Goal: Transaction & Acquisition: Book appointment/travel/reservation

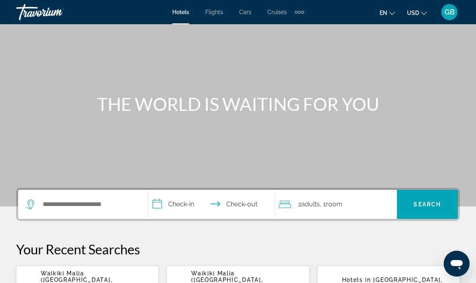
scroll to position [39, 0]
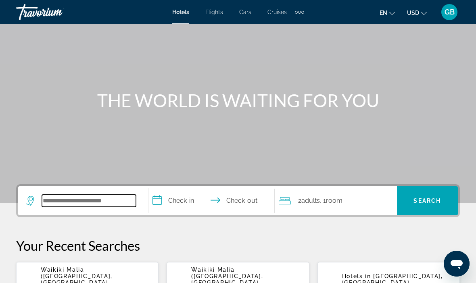
click at [86, 203] on input "Search widget" at bounding box center [89, 201] width 94 height 12
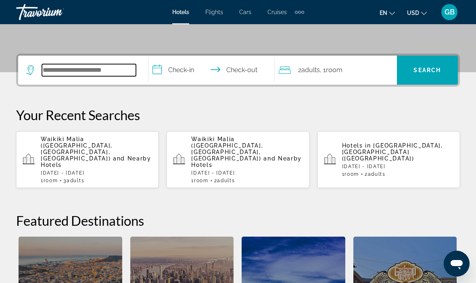
click at [84, 72] on input "Search widget" at bounding box center [89, 70] width 94 height 12
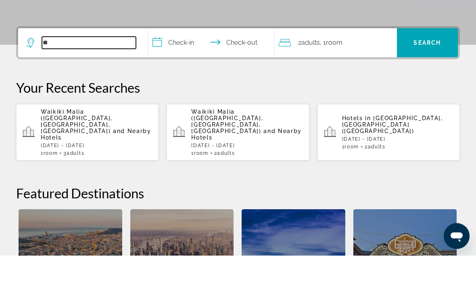
type input "*"
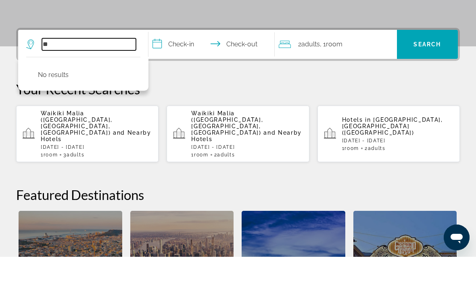
type input "*"
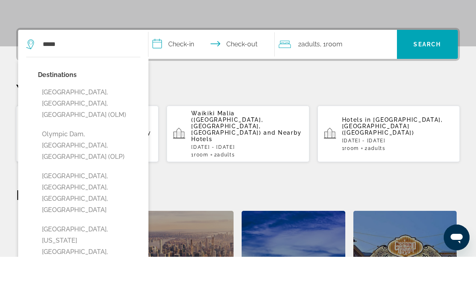
click at [103, 111] on button "Olympia, WA, United States (OLM)" at bounding box center [89, 130] width 103 height 38
type input "**********"
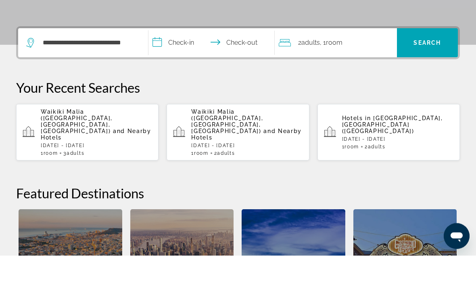
click at [190, 56] on input "**********" at bounding box center [214, 71] width 130 height 31
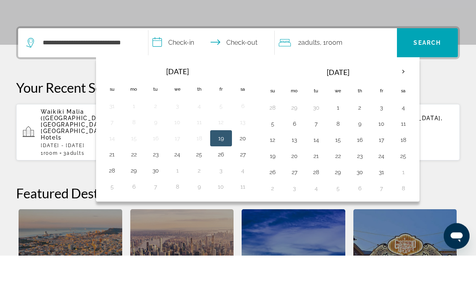
scroll to position [197, 0]
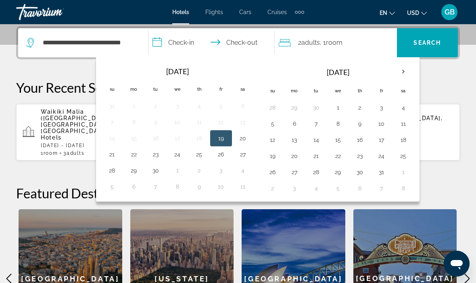
click at [405, 107] on button "4" at bounding box center [403, 107] width 13 height 11
click at [317, 123] on button "7" at bounding box center [316, 123] width 13 height 11
type input "**********"
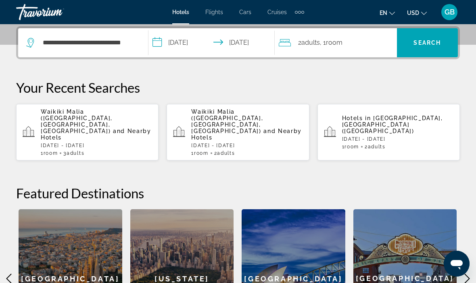
click at [319, 47] on span "2 Adult Adults" at bounding box center [309, 42] width 22 height 11
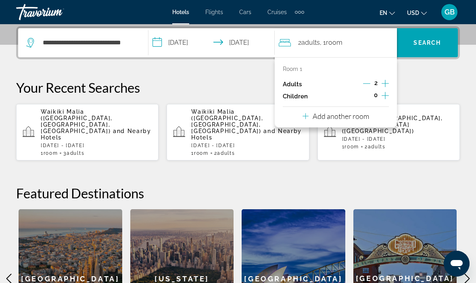
click at [384, 96] on icon "Increment children" at bounding box center [385, 96] width 7 height 10
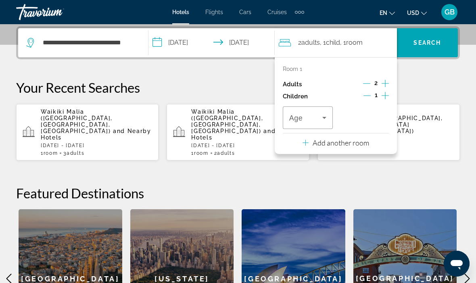
click at [387, 96] on icon "Increment children" at bounding box center [385, 96] width 7 height 10
click at [328, 113] on icon "Travelers: 2 adults, 2 children" at bounding box center [325, 118] width 10 height 10
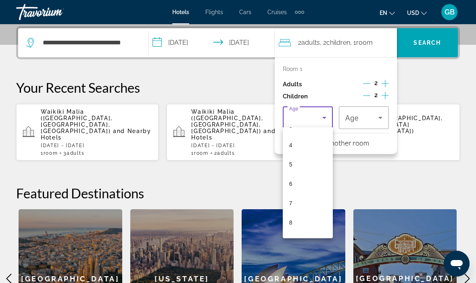
scroll to position [72, 0]
click at [299, 222] on mat-option "8" at bounding box center [308, 223] width 50 height 19
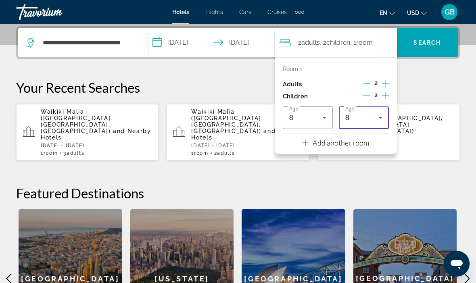
click at [385, 120] on icon "Travelers: 2 adults, 2 children" at bounding box center [381, 118] width 10 height 10
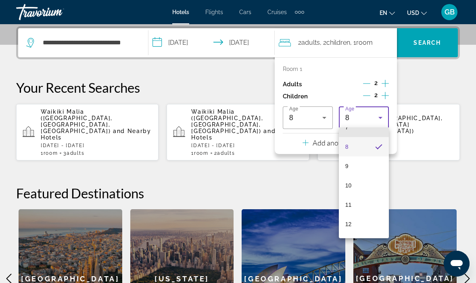
scroll to position [151, 0]
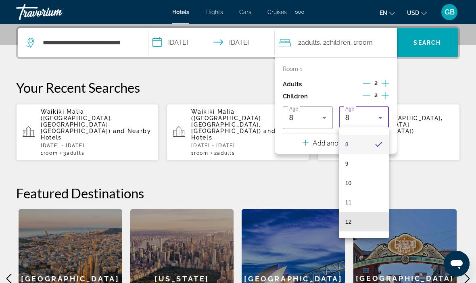
click at [355, 224] on mat-option "12" at bounding box center [364, 221] width 50 height 19
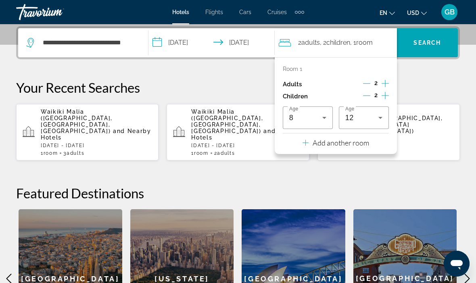
click at [435, 40] on span "Search" at bounding box center [427, 43] width 27 height 6
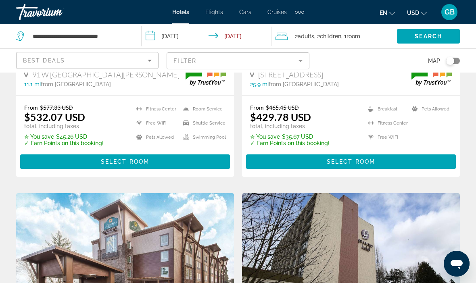
scroll to position [497, 0]
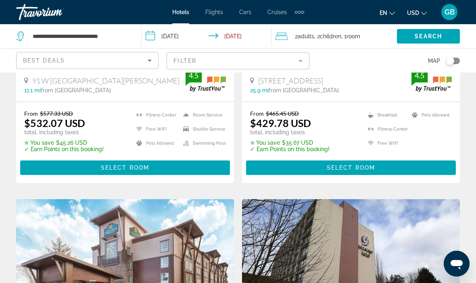
click at [149, 53] on div "Best Deals" at bounding box center [87, 63] width 129 height 23
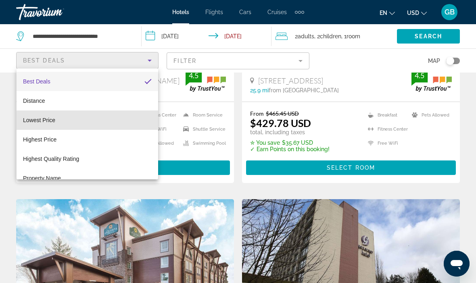
click at [61, 120] on mat-option "Lowest Price" at bounding box center [88, 120] width 142 height 19
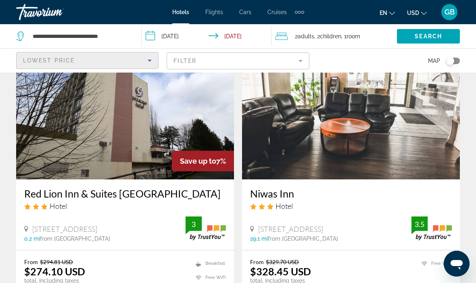
scroll to position [54, 0]
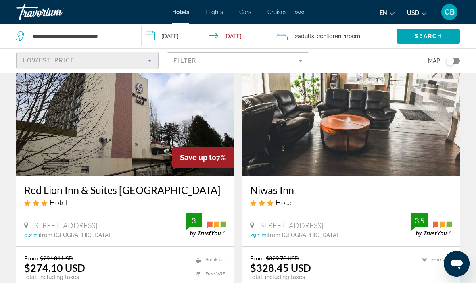
click at [304, 58] on mat-form-field "Filter" at bounding box center [238, 60] width 143 height 17
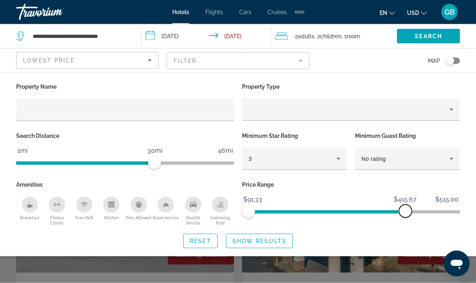
scroll to position [260, 0]
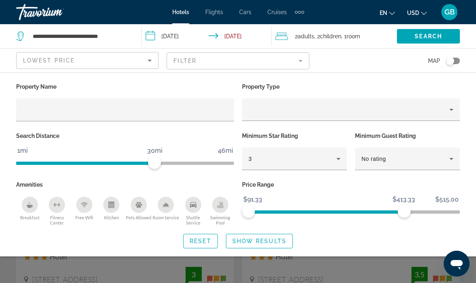
click at [274, 240] on span "Show Results" at bounding box center [260, 241] width 54 height 6
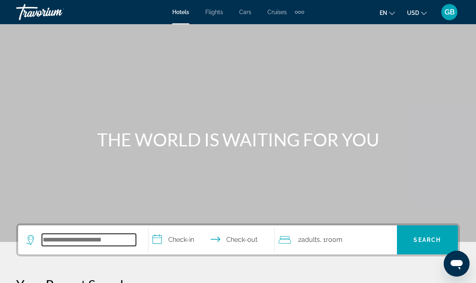
click at [108, 238] on input "Search widget" at bounding box center [89, 240] width 94 height 12
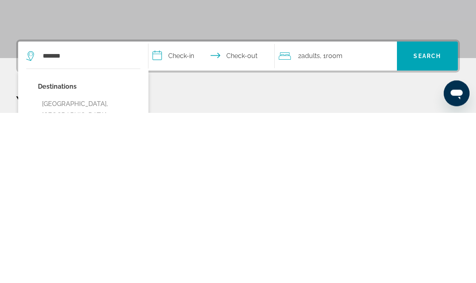
click at [103, 267] on button "Olympia, WA, United States (OLM)" at bounding box center [89, 286] width 103 height 38
type input "**********"
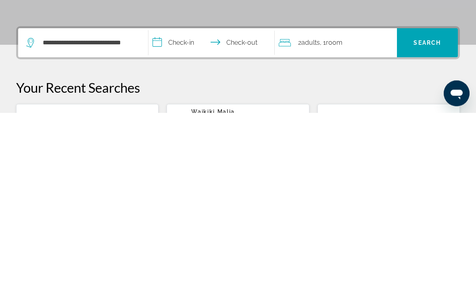
click at [192, 199] on input "**********" at bounding box center [214, 214] width 130 height 31
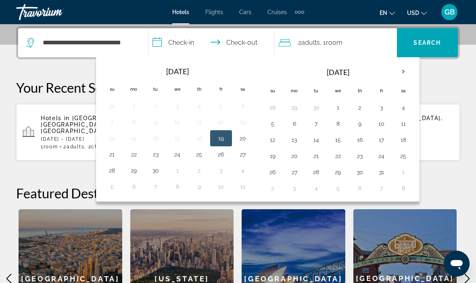
click at [342, 124] on button "8" at bounding box center [338, 123] width 13 height 11
click at [277, 137] on button "12" at bounding box center [272, 139] width 13 height 11
type input "**********"
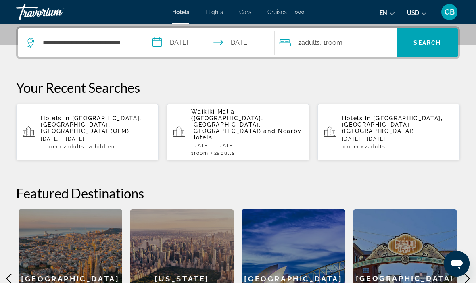
click at [434, 38] on span "Search widget" at bounding box center [427, 42] width 61 height 19
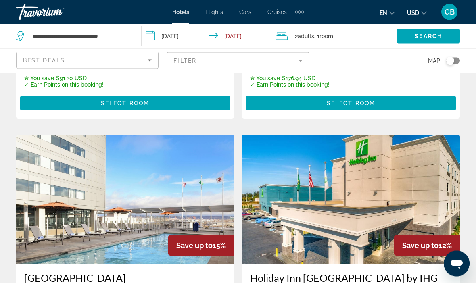
scroll to position [546, 0]
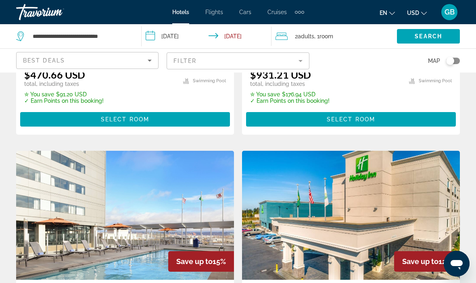
click at [148, 60] on icon "Sort by" at bounding box center [150, 61] width 4 height 2
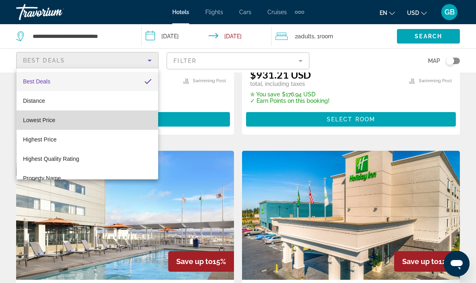
click at [59, 122] on mat-option "Lowest Price" at bounding box center [88, 120] width 142 height 19
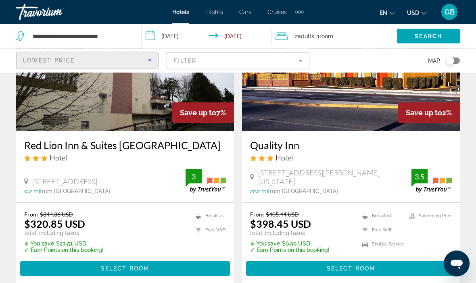
scroll to position [99, 0]
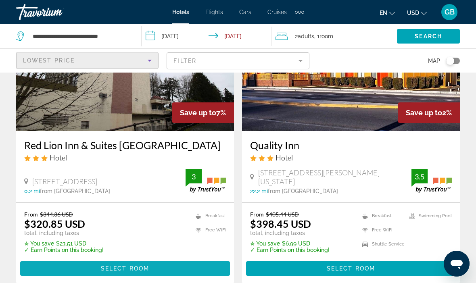
click at [160, 279] on span "Main content" at bounding box center [125, 268] width 210 height 19
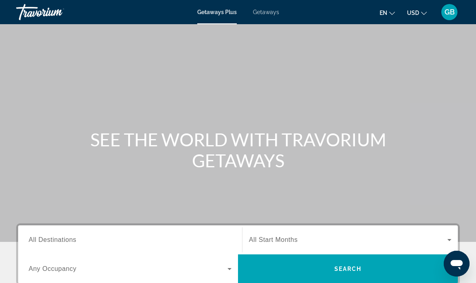
click at [275, 14] on span "Getaways" at bounding box center [266, 12] width 26 height 6
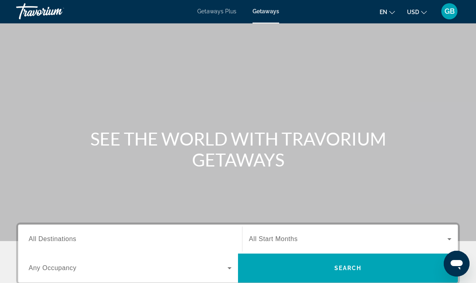
scroll to position [27, 0]
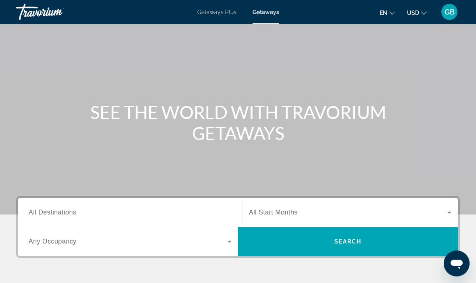
click at [65, 214] on span "All Destinations" at bounding box center [53, 213] width 48 height 7
click at [65, 214] on input "Destination All Destinations" at bounding box center [130, 214] width 203 height 10
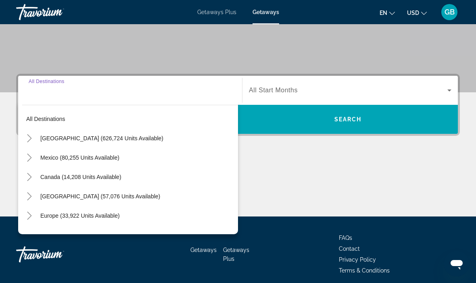
scroll to position [154, 0]
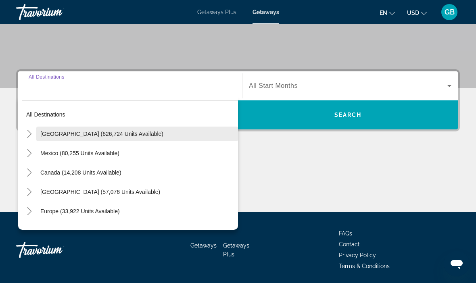
click at [114, 138] on span "Search widget" at bounding box center [137, 133] width 202 height 19
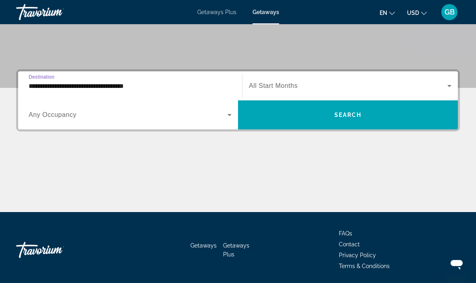
click at [94, 87] on input "**********" at bounding box center [130, 87] width 203 height 10
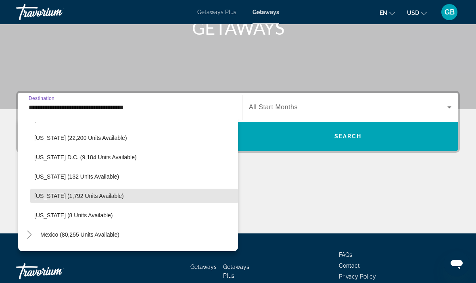
scroll to position [810, 0]
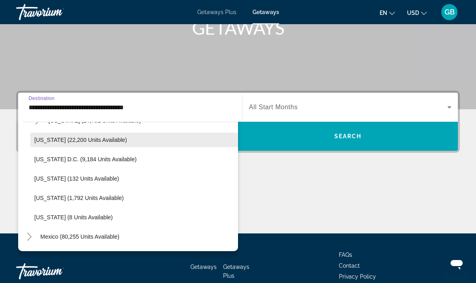
click at [99, 139] on span "[US_STATE] (22,200 units available)" at bounding box center [80, 140] width 93 height 6
type input "**********"
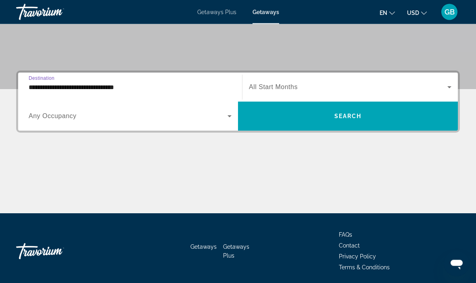
scroll to position [154, 0]
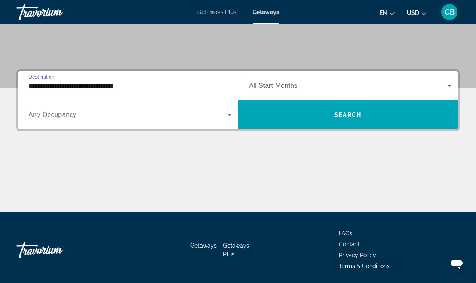
click at [452, 83] on icon "Search widget" at bounding box center [450, 86] width 10 height 10
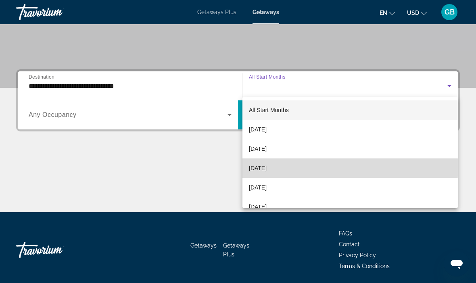
click at [267, 166] on span "[DATE]" at bounding box center [258, 169] width 18 height 10
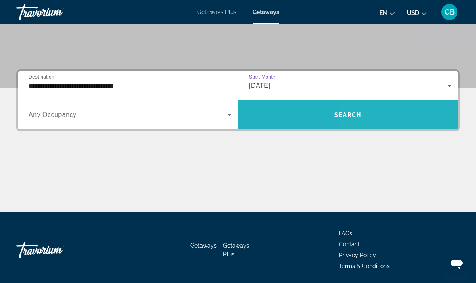
click at [404, 112] on span "Search widget" at bounding box center [348, 114] width 220 height 19
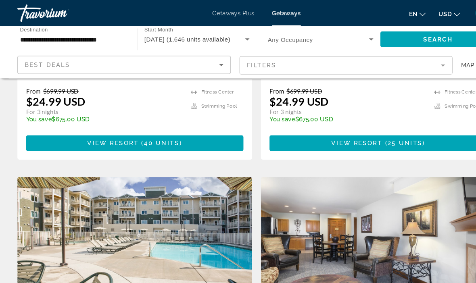
scroll to position [788, 0]
